Goal: Task Accomplishment & Management: Use online tool/utility

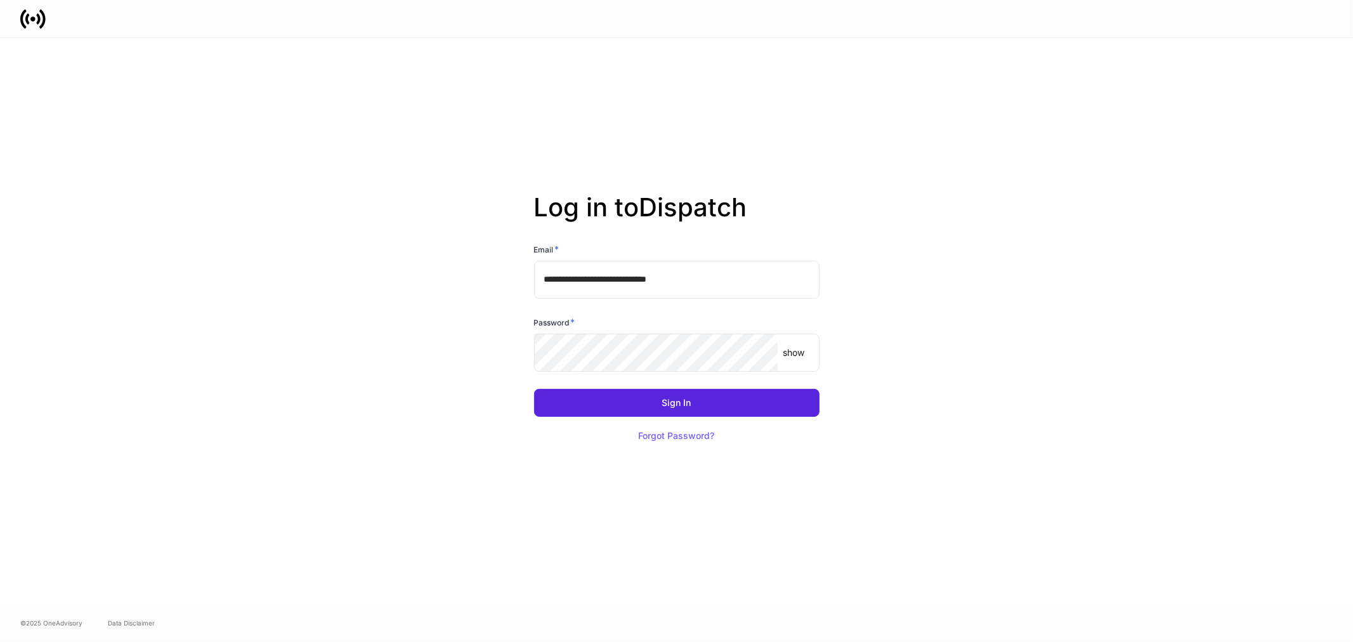
click at [684, 279] on input "**********" at bounding box center [677, 280] width 286 height 38
type input "**********"
click at [707, 395] on button "Sign In" at bounding box center [677, 403] width 286 height 28
